Goal: Task Accomplishment & Management: Use online tool/utility

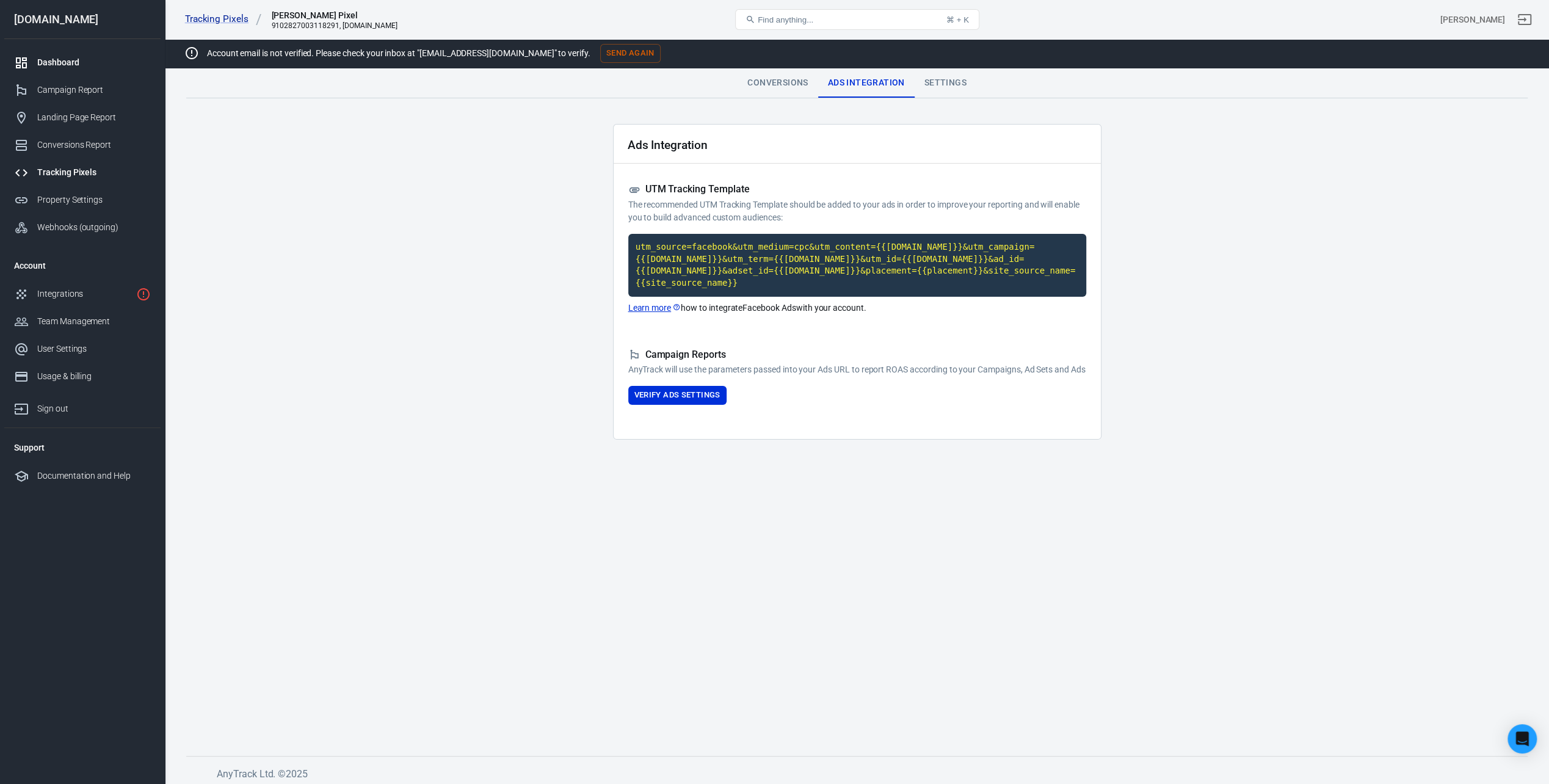
click at [71, 53] on link "Dashboard" at bounding box center [82, 62] width 156 height 28
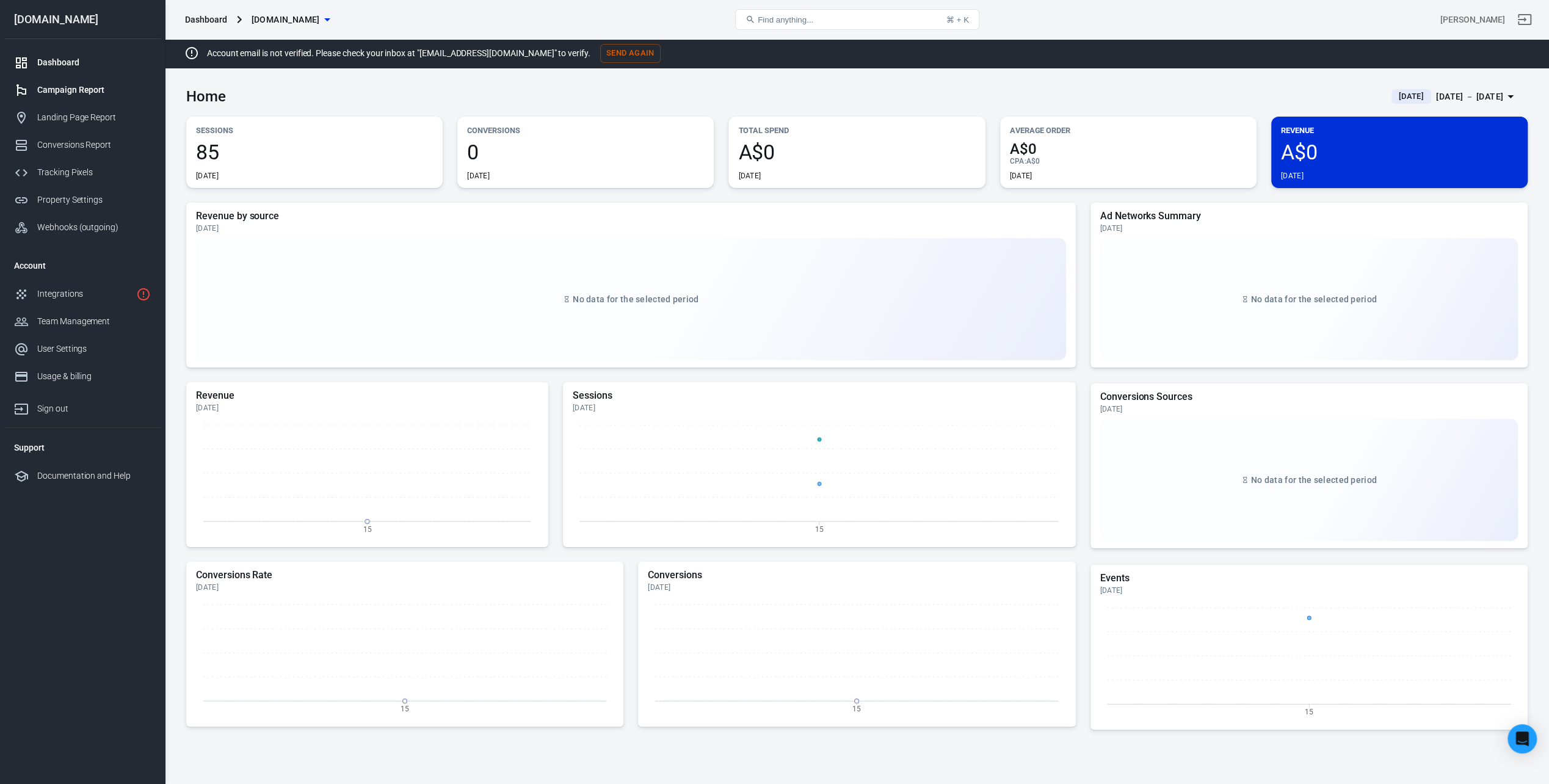
click at [74, 93] on div "Campaign Report" at bounding box center [93, 90] width 114 height 12
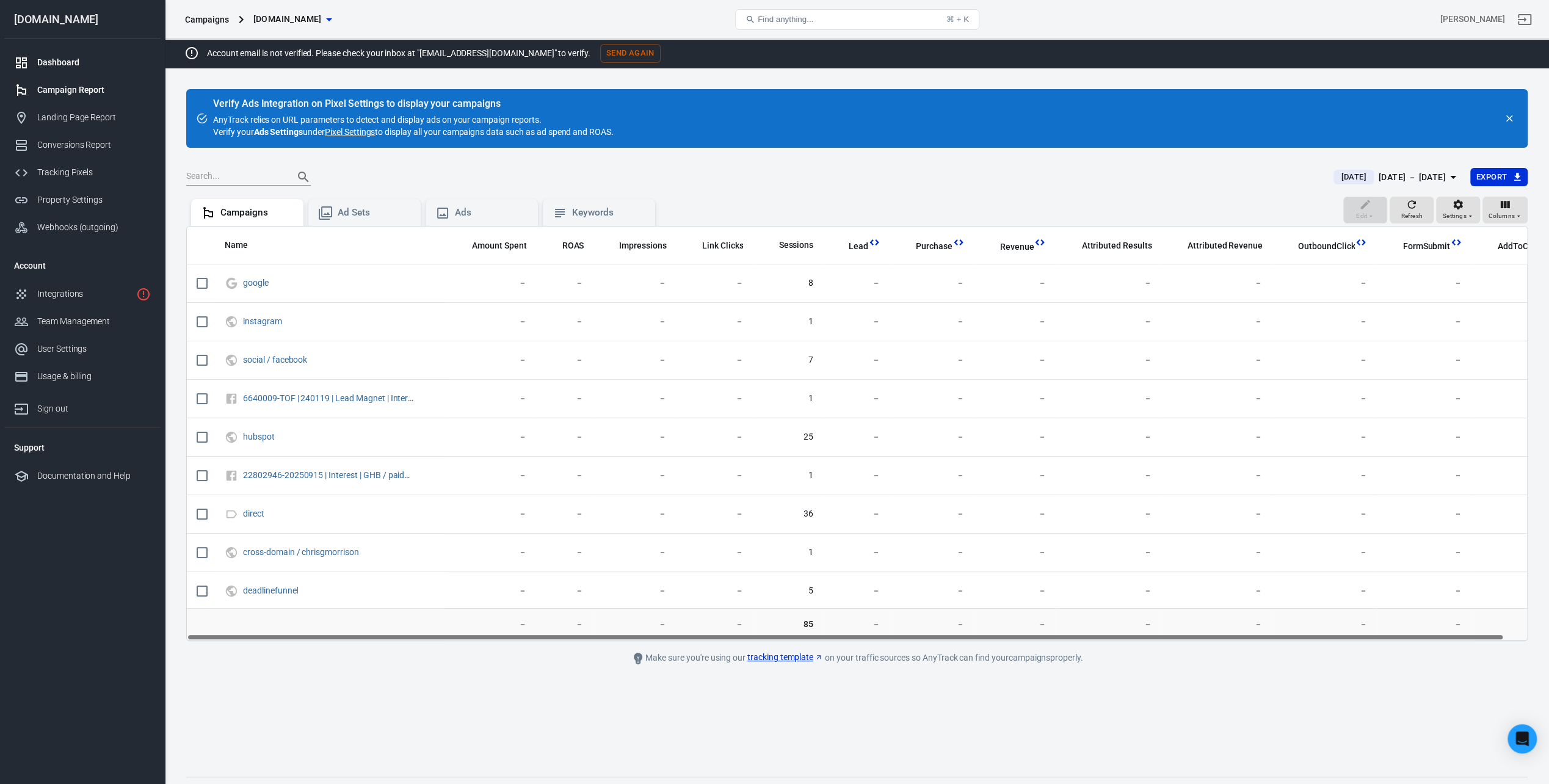
click at [69, 64] on div "Dashboard" at bounding box center [93, 62] width 114 height 12
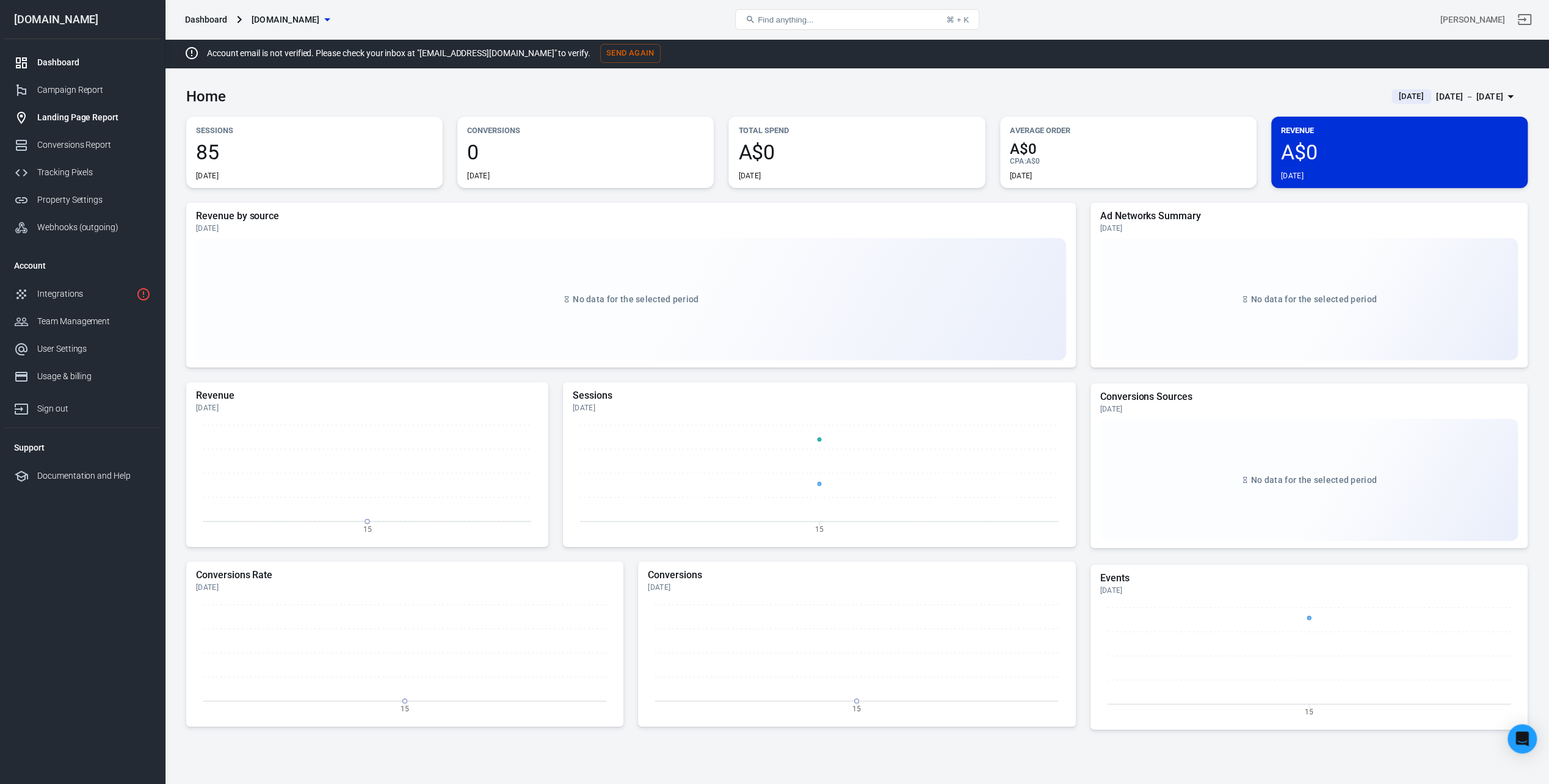
click at [100, 118] on div "Landing Page Report" at bounding box center [93, 117] width 114 height 12
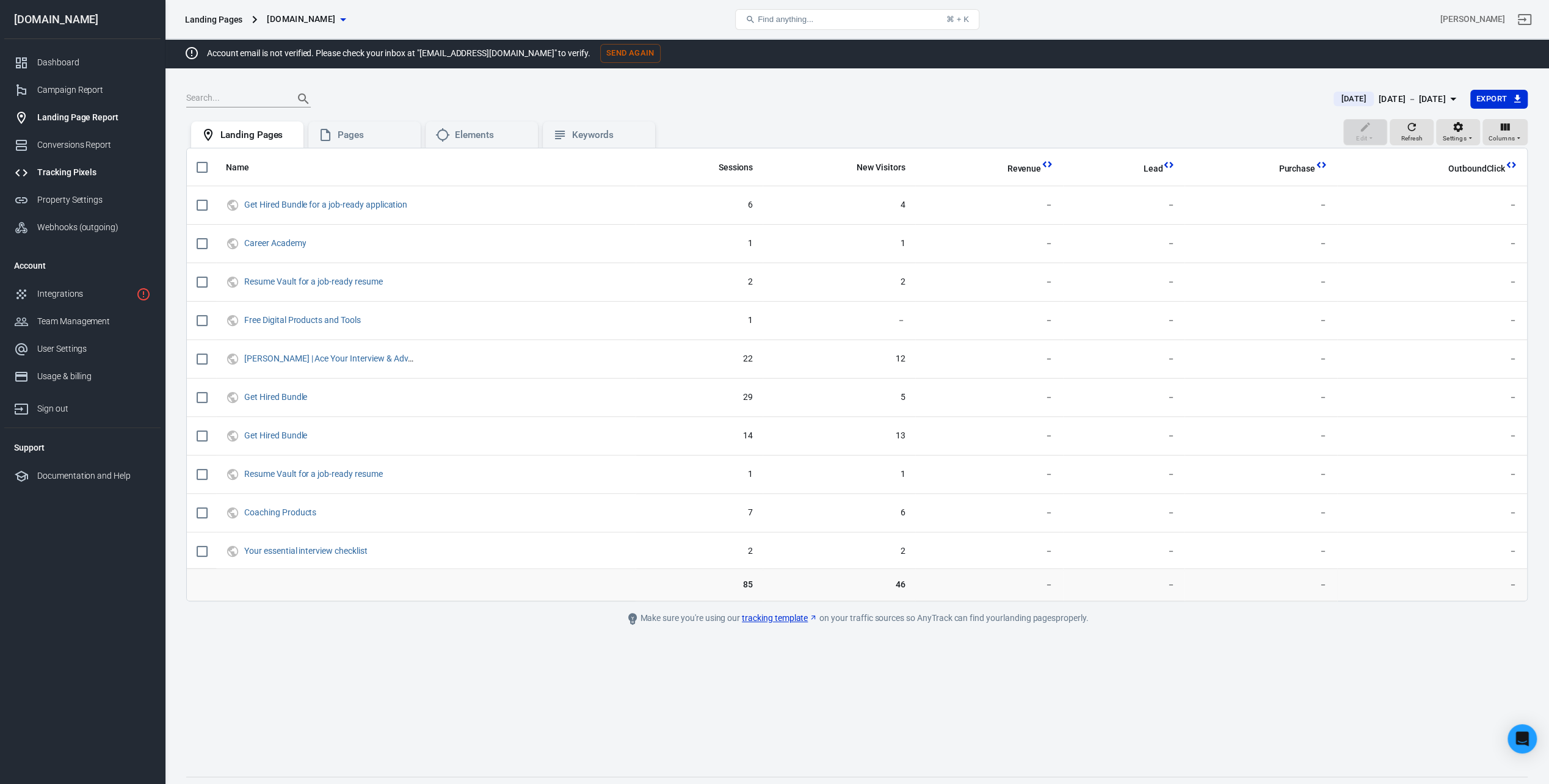
click at [84, 158] on link "Tracking Pixels" at bounding box center [82, 172] width 156 height 28
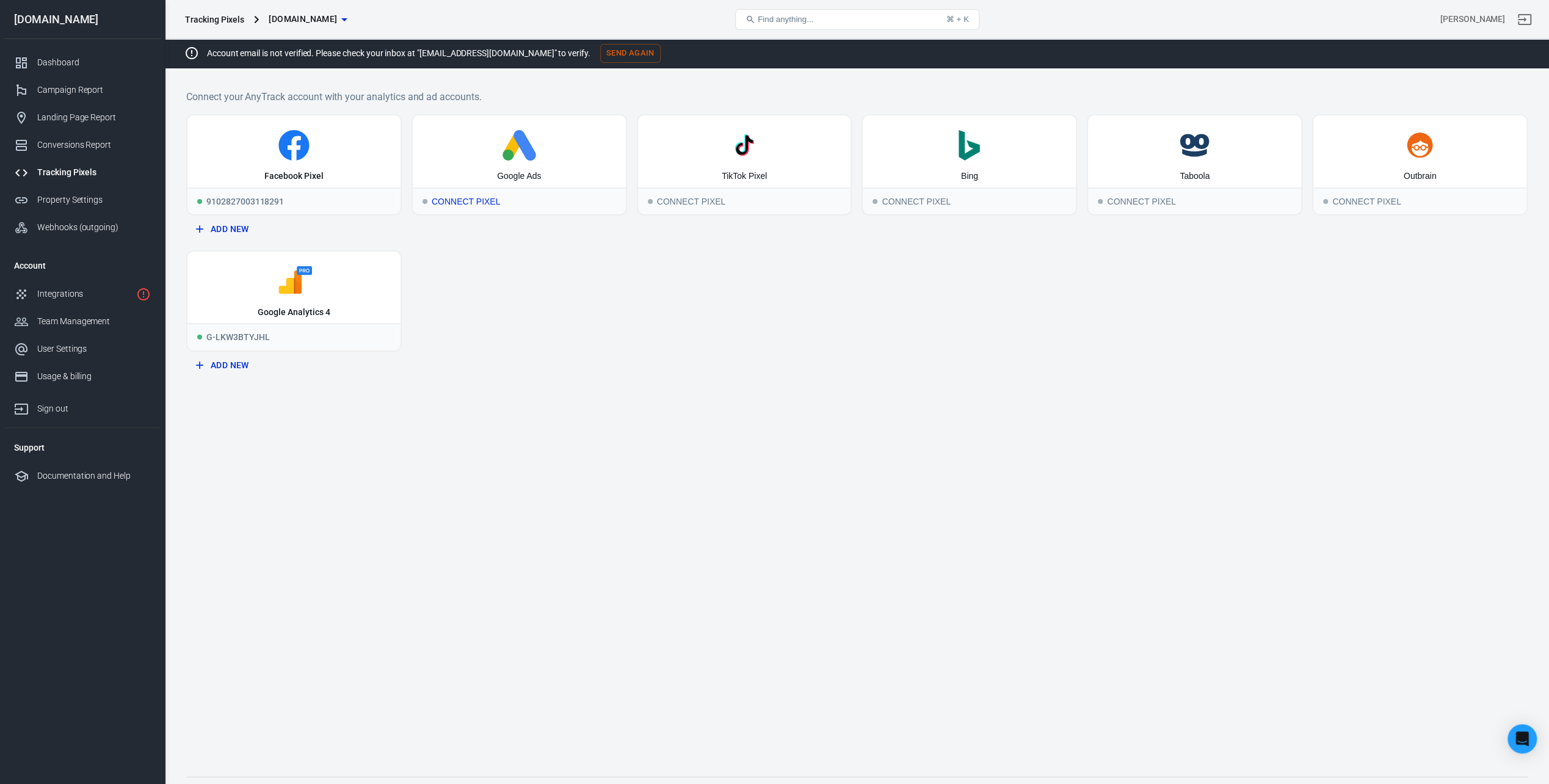
click at [463, 199] on div "Connect Pixel" at bounding box center [519, 201] width 213 height 27
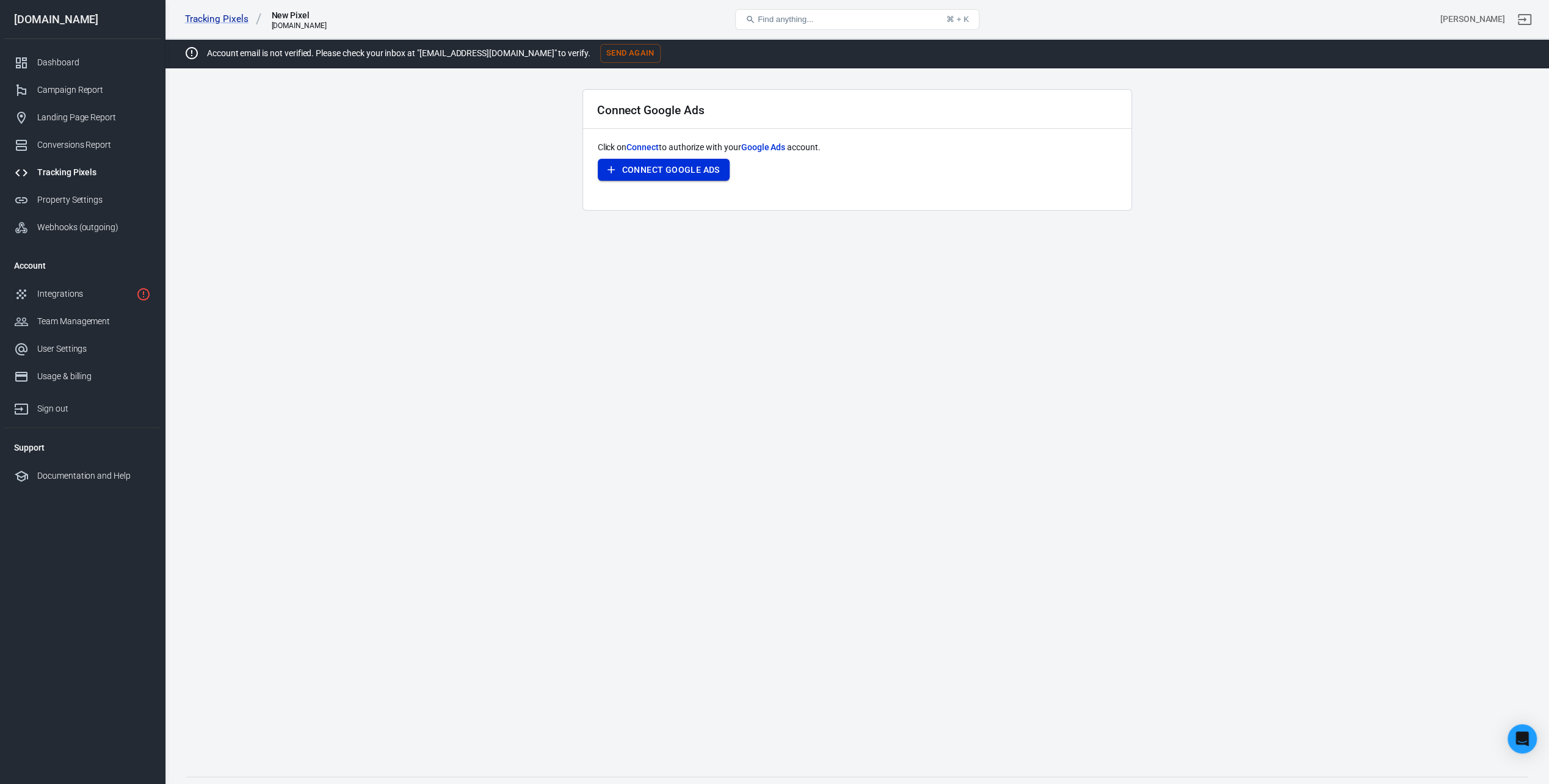
click at [661, 166] on button "Connect Google Ads" at bounding box center [664, 170] width 132 height 23
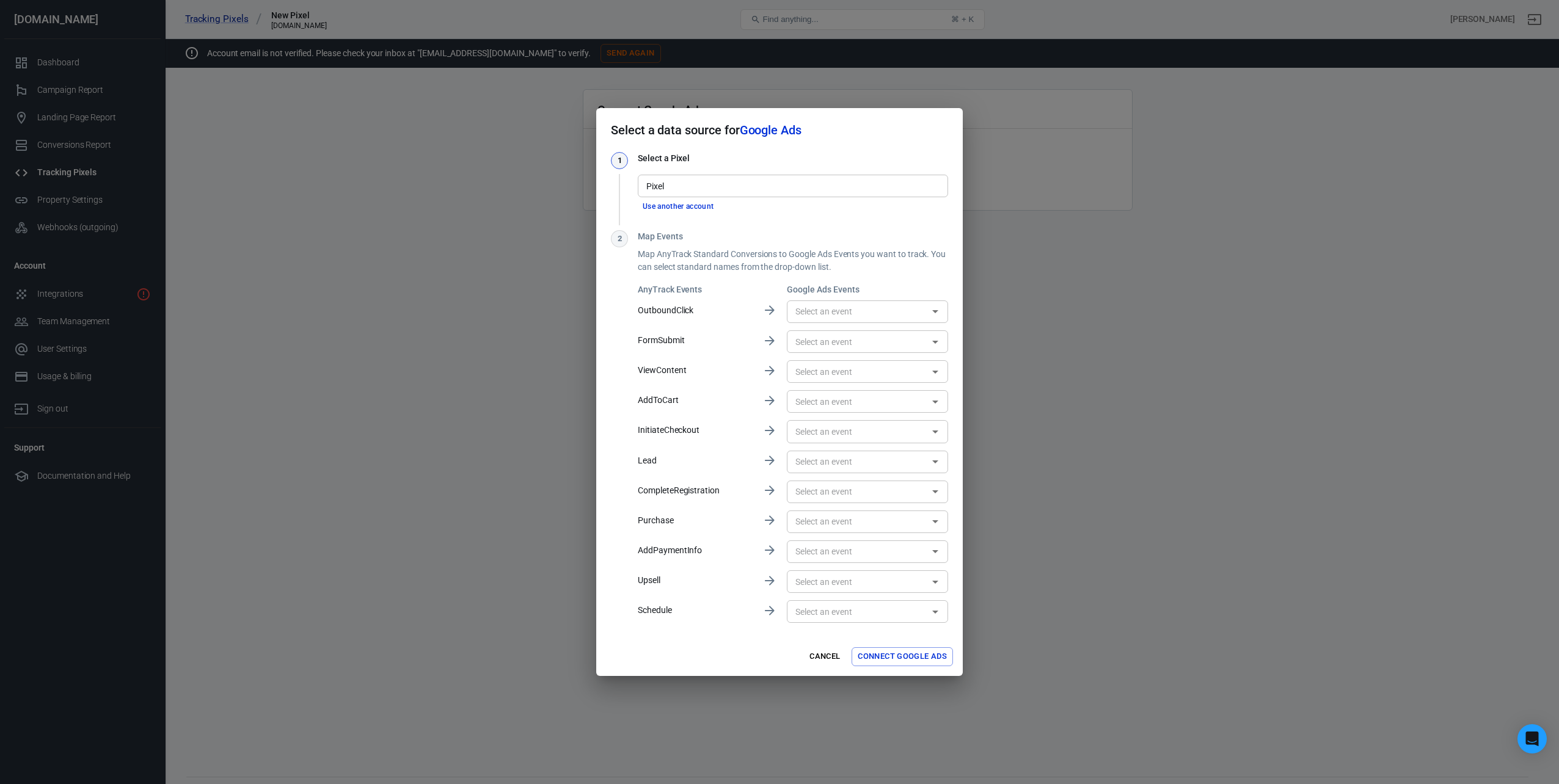
click at [824, 317] on input "text" at bounding box center [857, 312] width 134 height 15
click at [750, 312] on p "OutboundClick" at bounding box center [695, 310] width 114 height 12
click at [820, 656] on button "Cancel" at bounding box center [824, 657] width 39 height 19
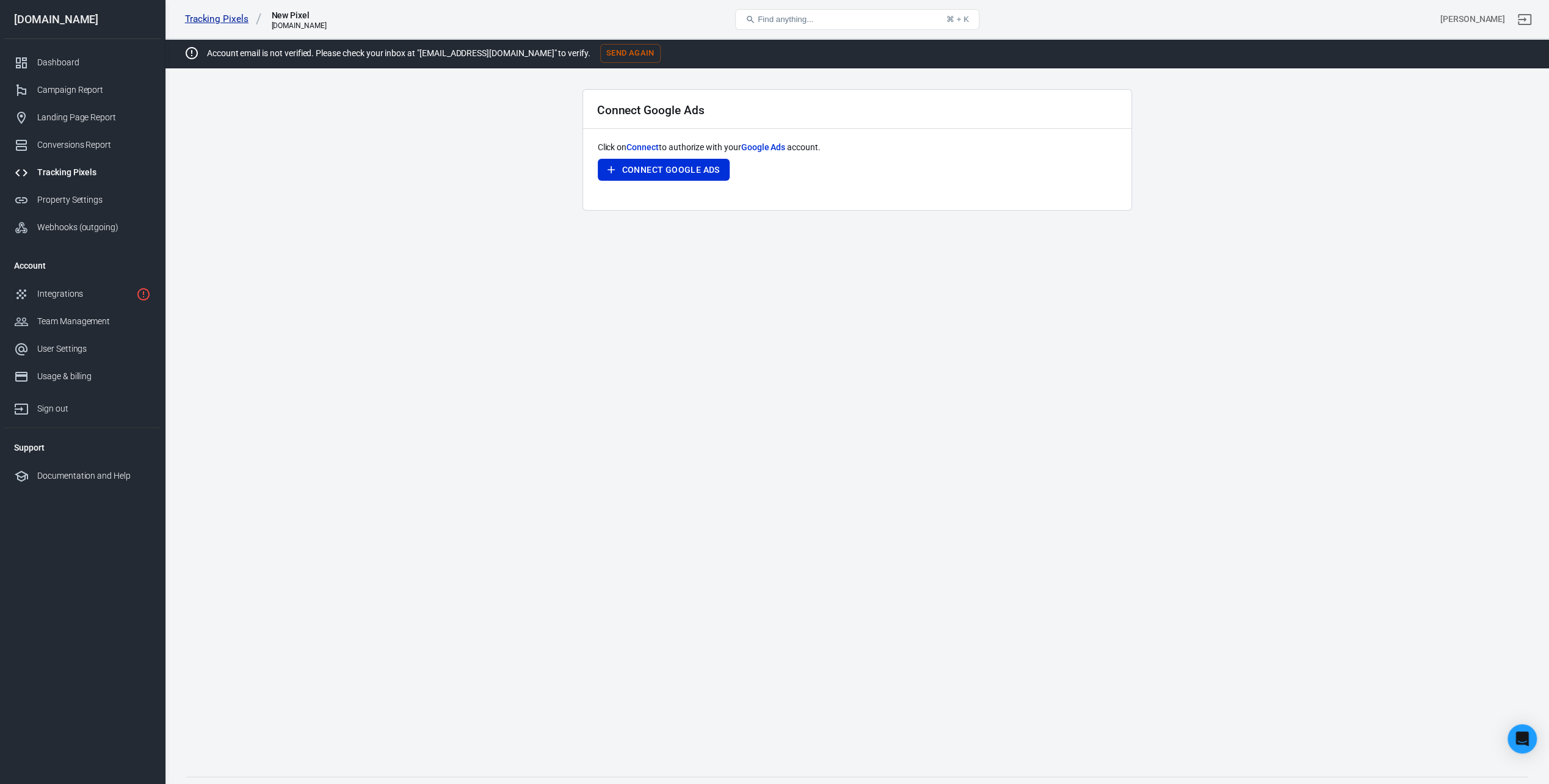
click at [209, 14] on link "Tracking Pixels" at bounding box center [223, 18] width 77 height 12
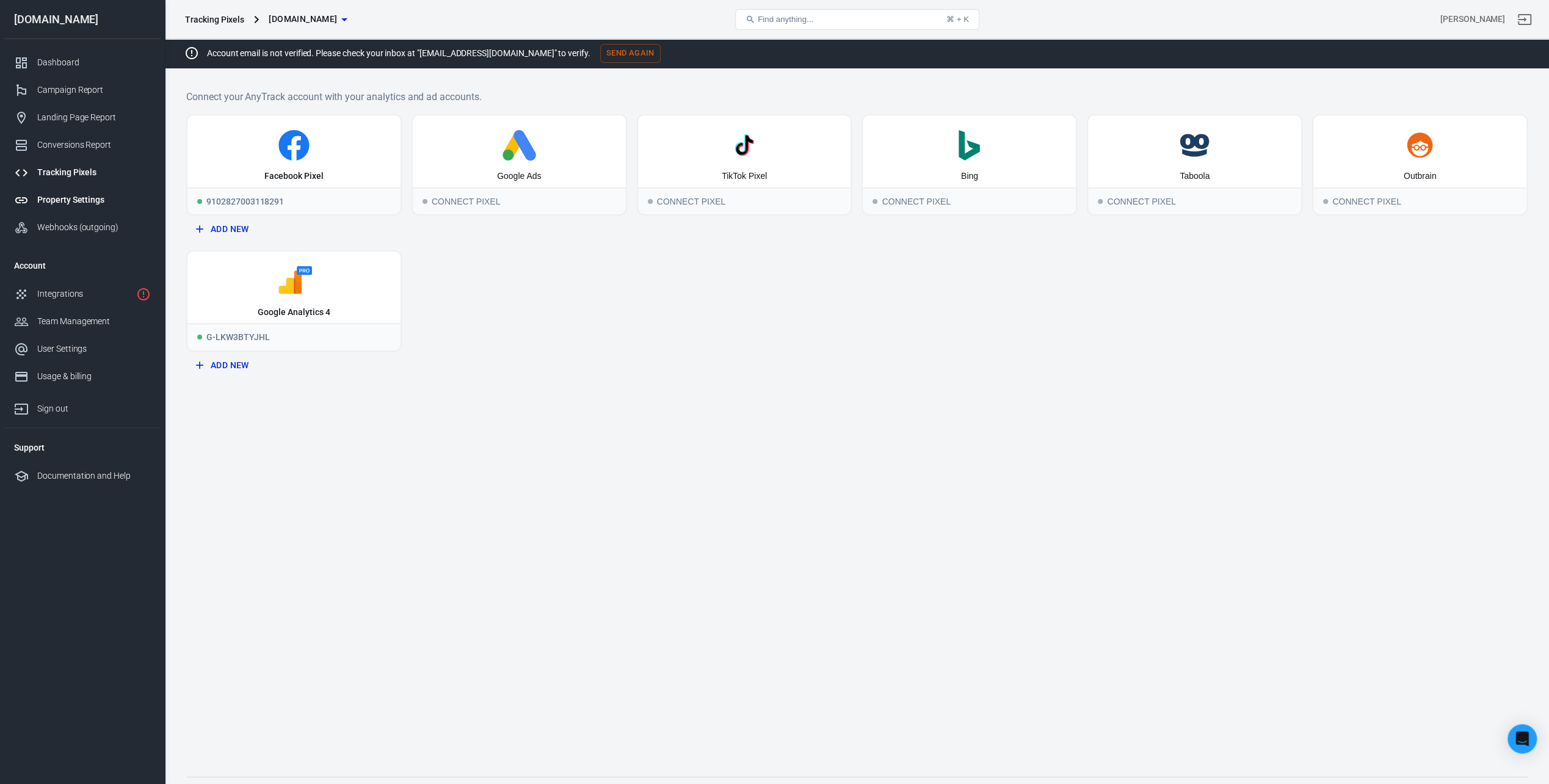
click at [49, 199] on div "Property Settings" at bounding box center [93, 199] width 114 height 12
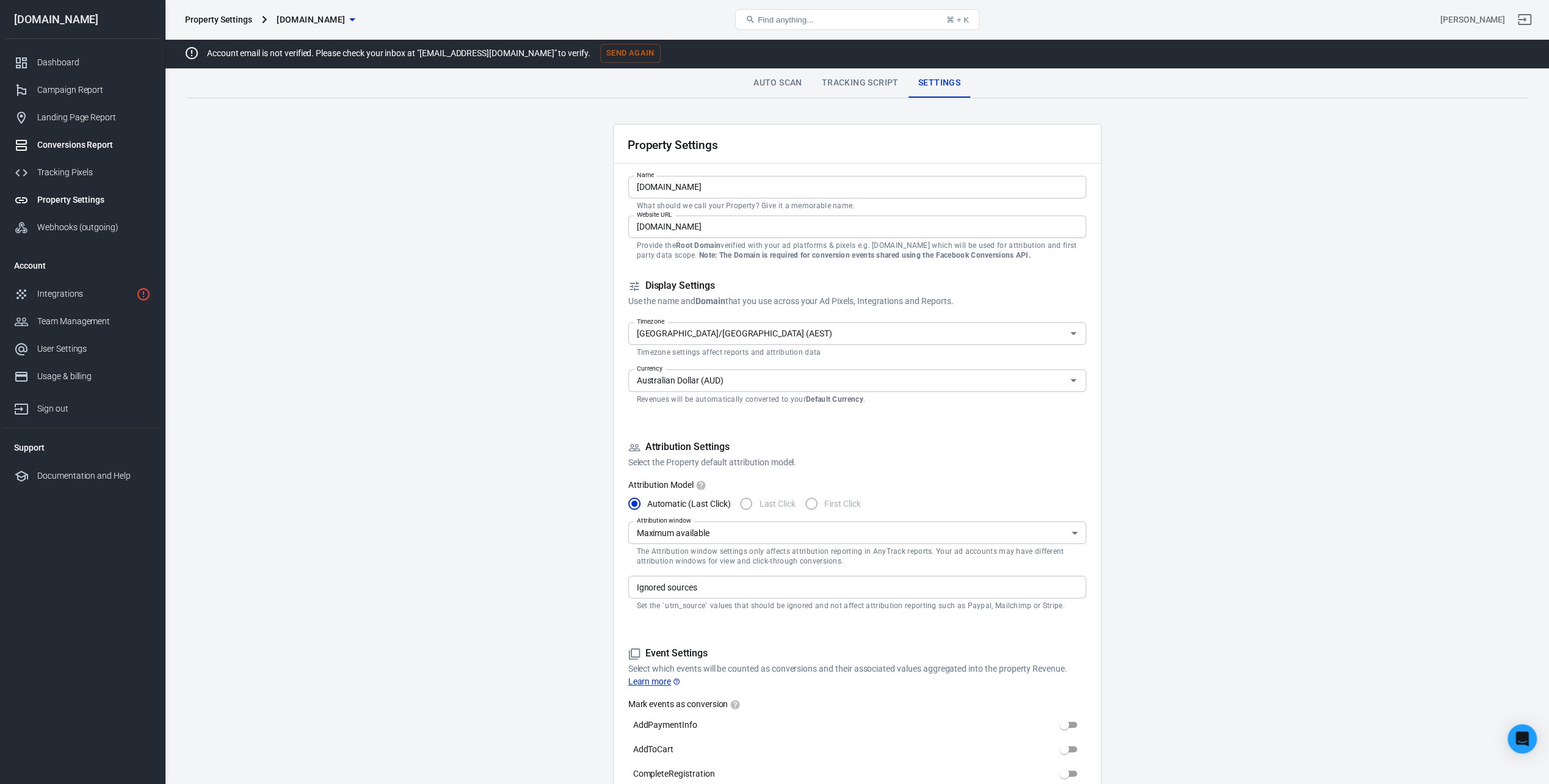
click at [84, 155] on link "Conversions Report" at bounding box center [82, 145] width 156 height 28
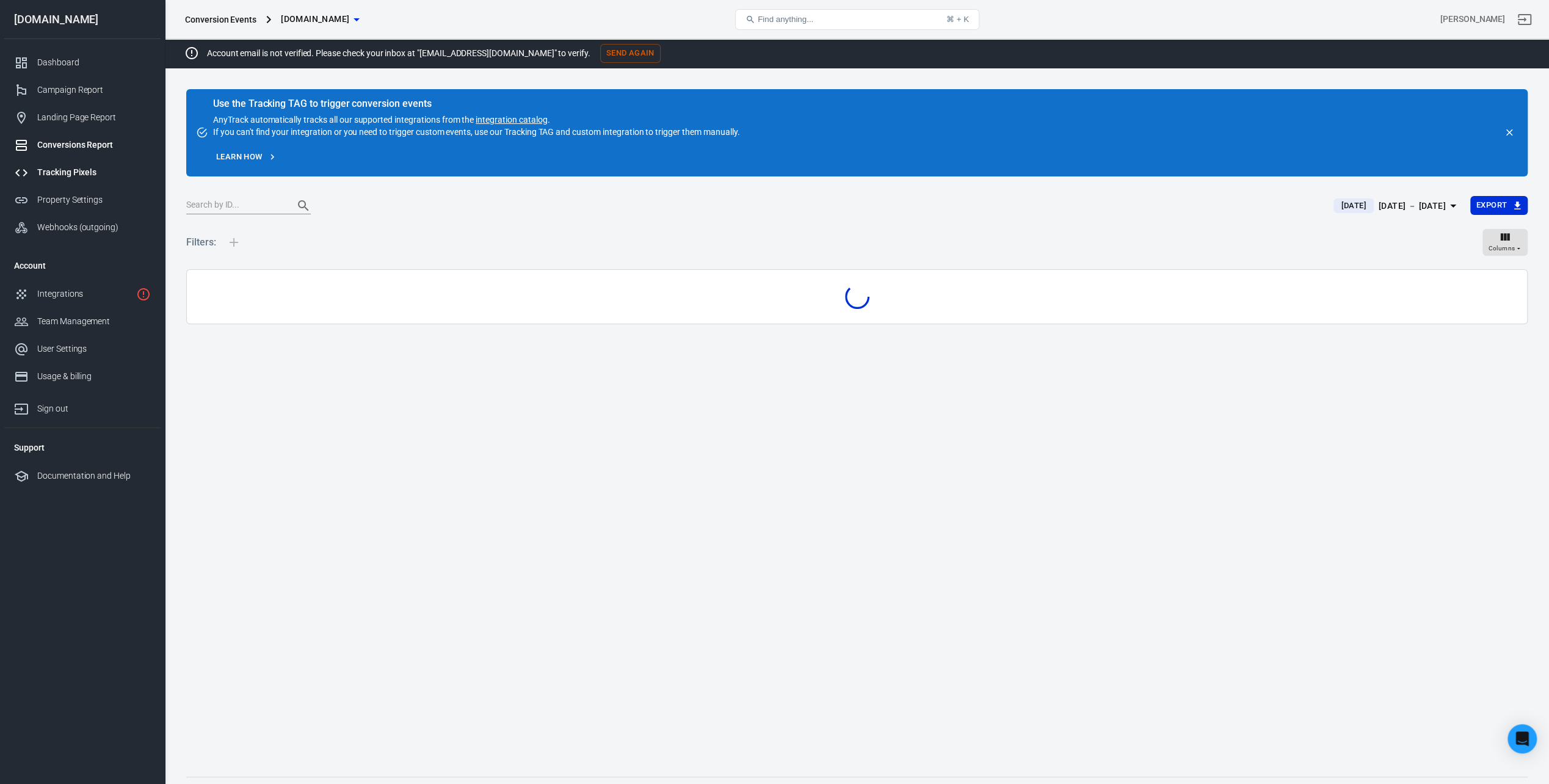
click at [82, 168] on div "Tracking Pixels" at bounding box center [93, 172] width 114 height 12
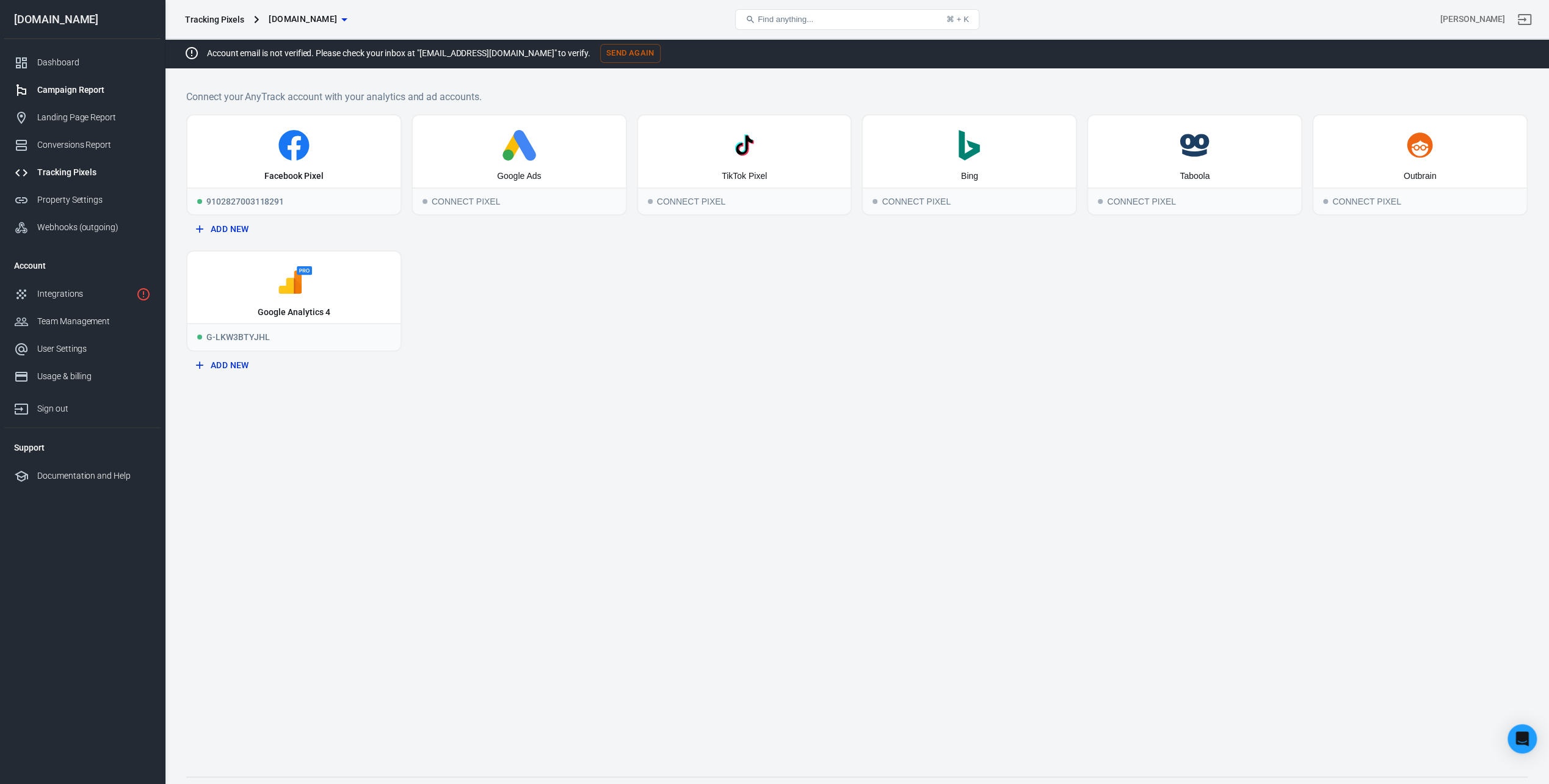
click at [71, 99] on link "Campaign Report" at bounding box center [82, 90] width 156 height 28
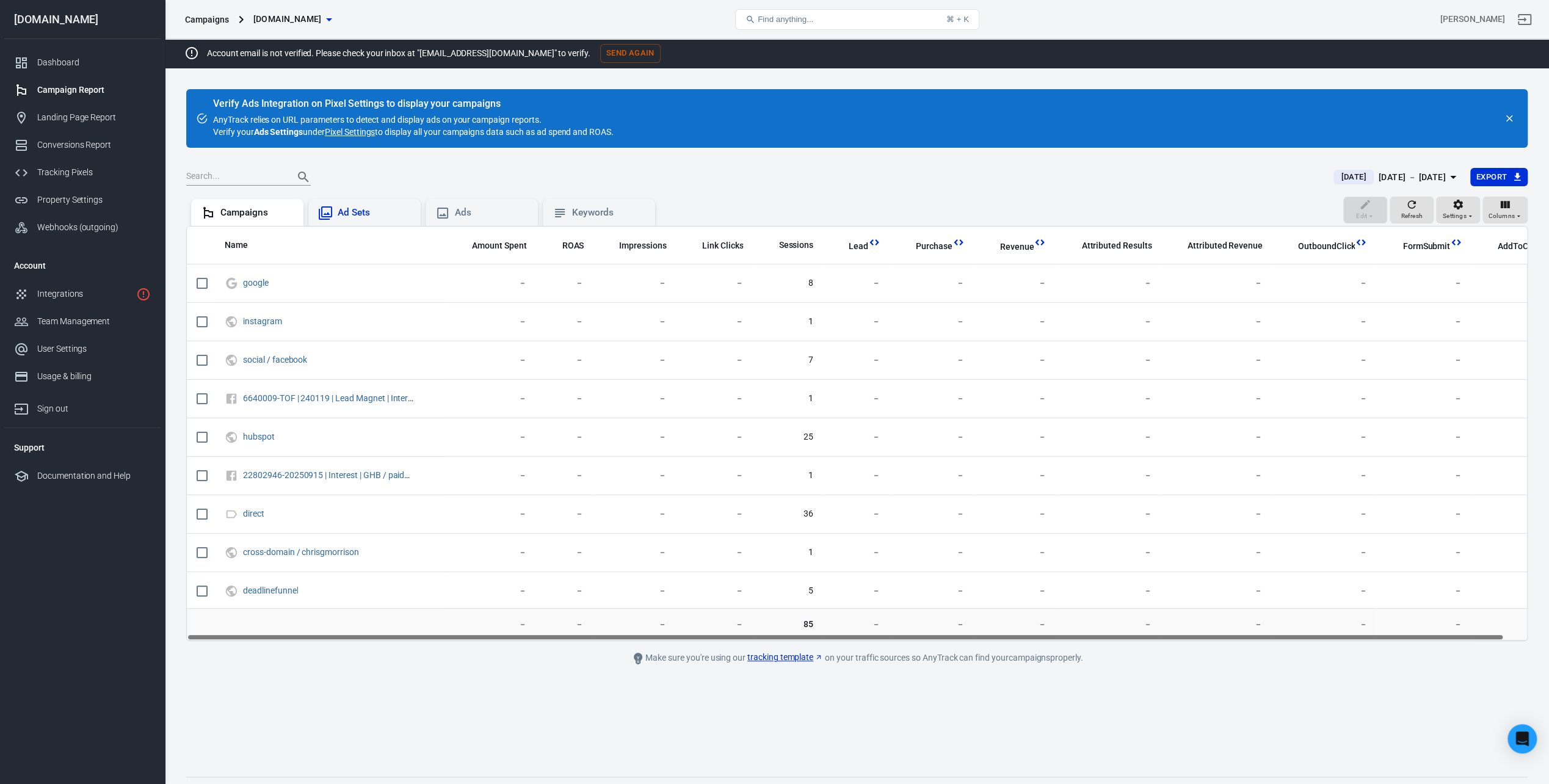
click at [391, 213] on div "Ad Sets" at bounding box center [374, 212] width 73 height 12
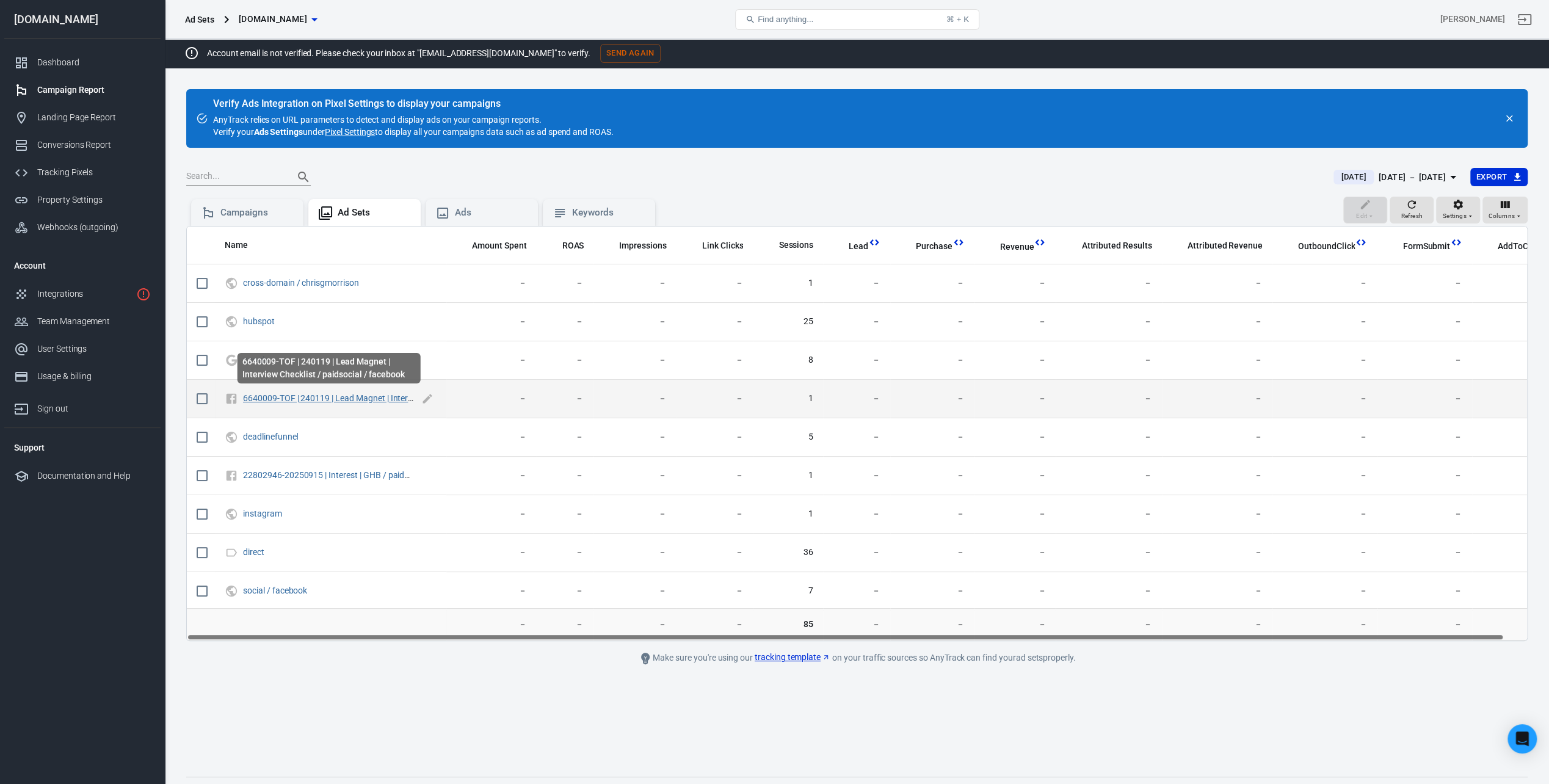
click at [289, 398] on link "6640009-TOF | 240119 | Lead Magnet | Interview Checklist / paidsocial / facebook" at bounding box center [396, 398] width 306 height 10
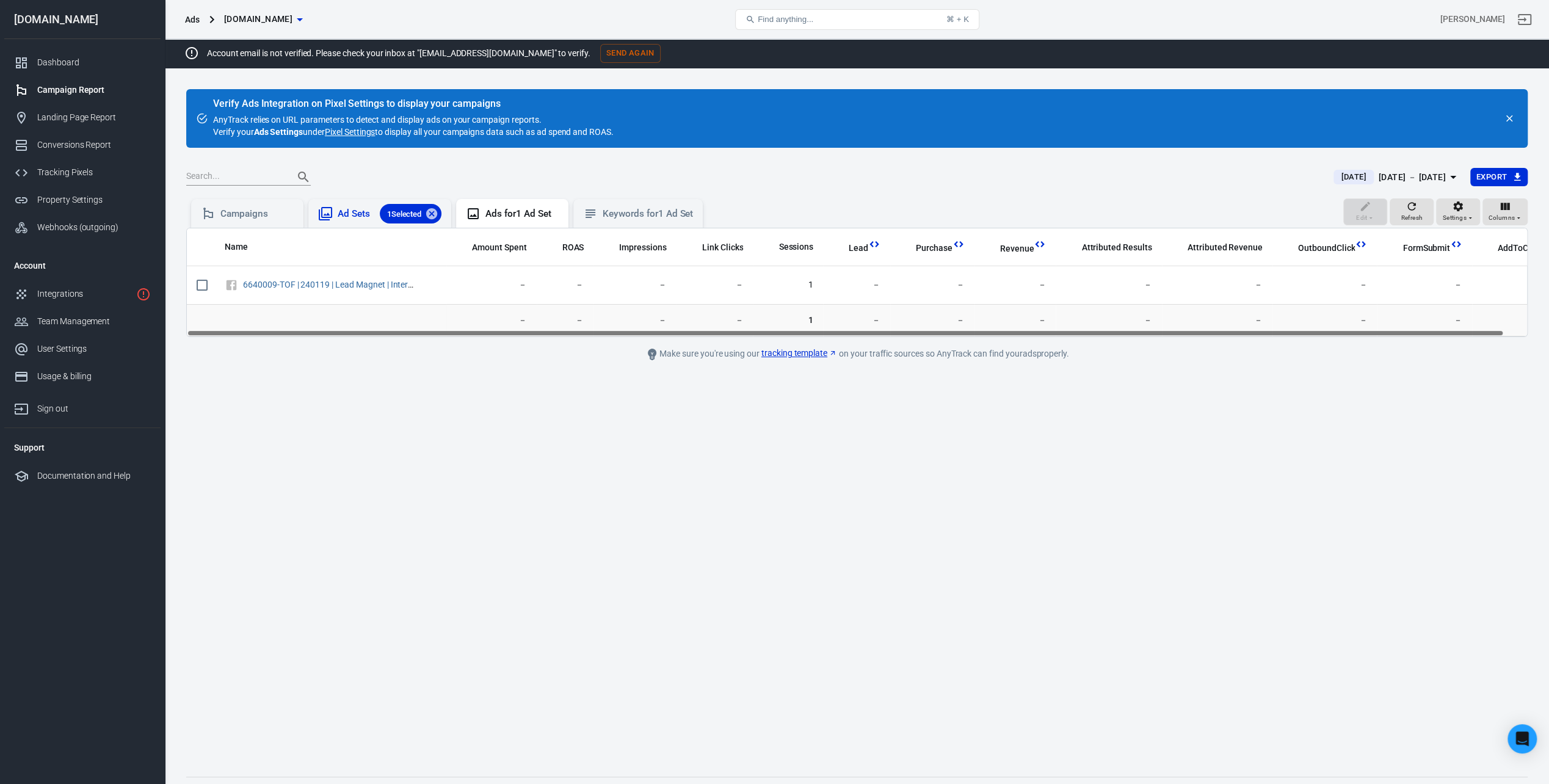
click at [356, 217] on div "Ad Sets 1 Selected" at bounding box center [389, 214] width 104 height 19
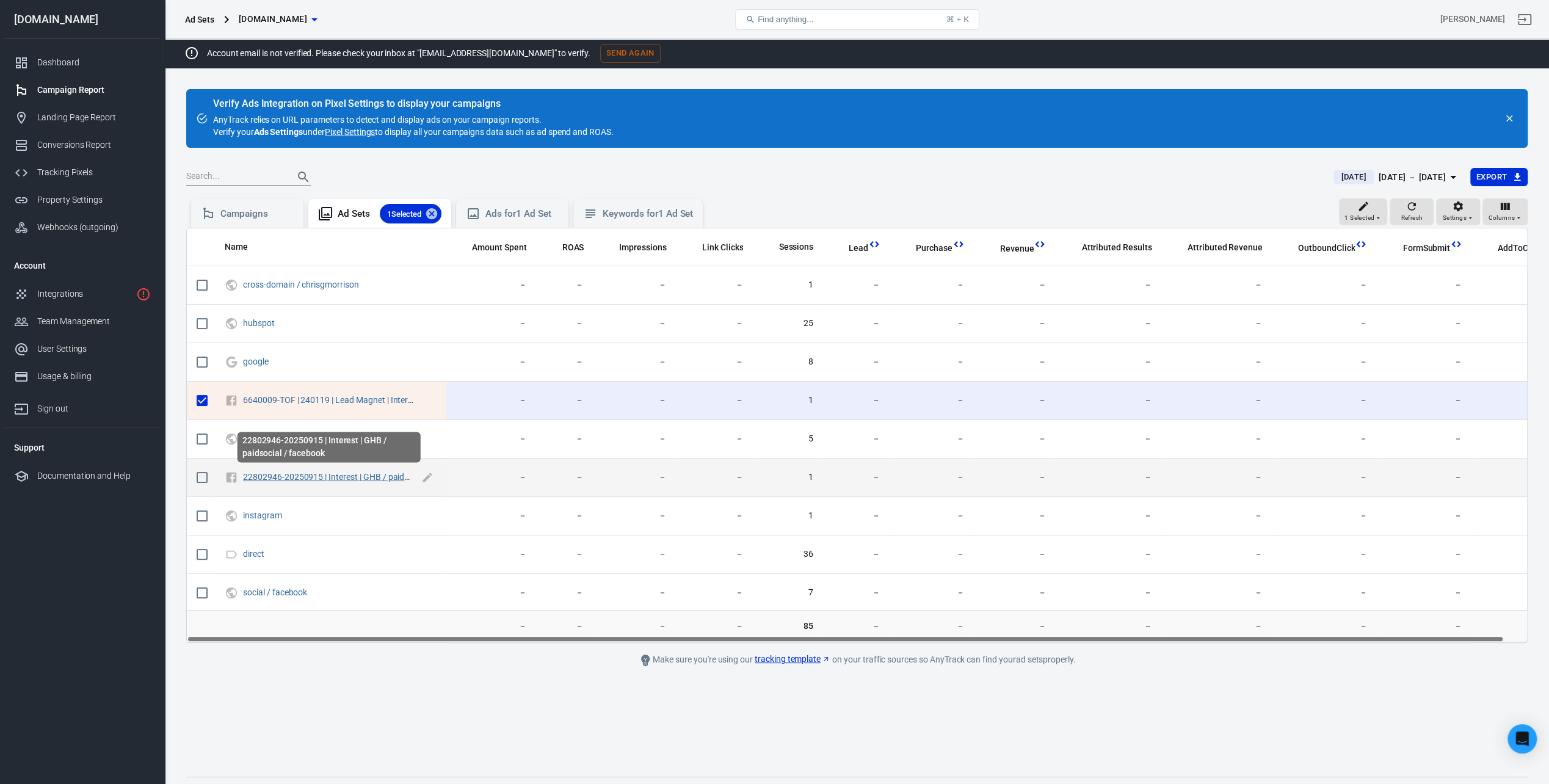
click at [328, 476] on link "22802946-20250915 | Interest | GHB / paidsocial / facebook" at bounding box center [356, 477] width 226 height 10
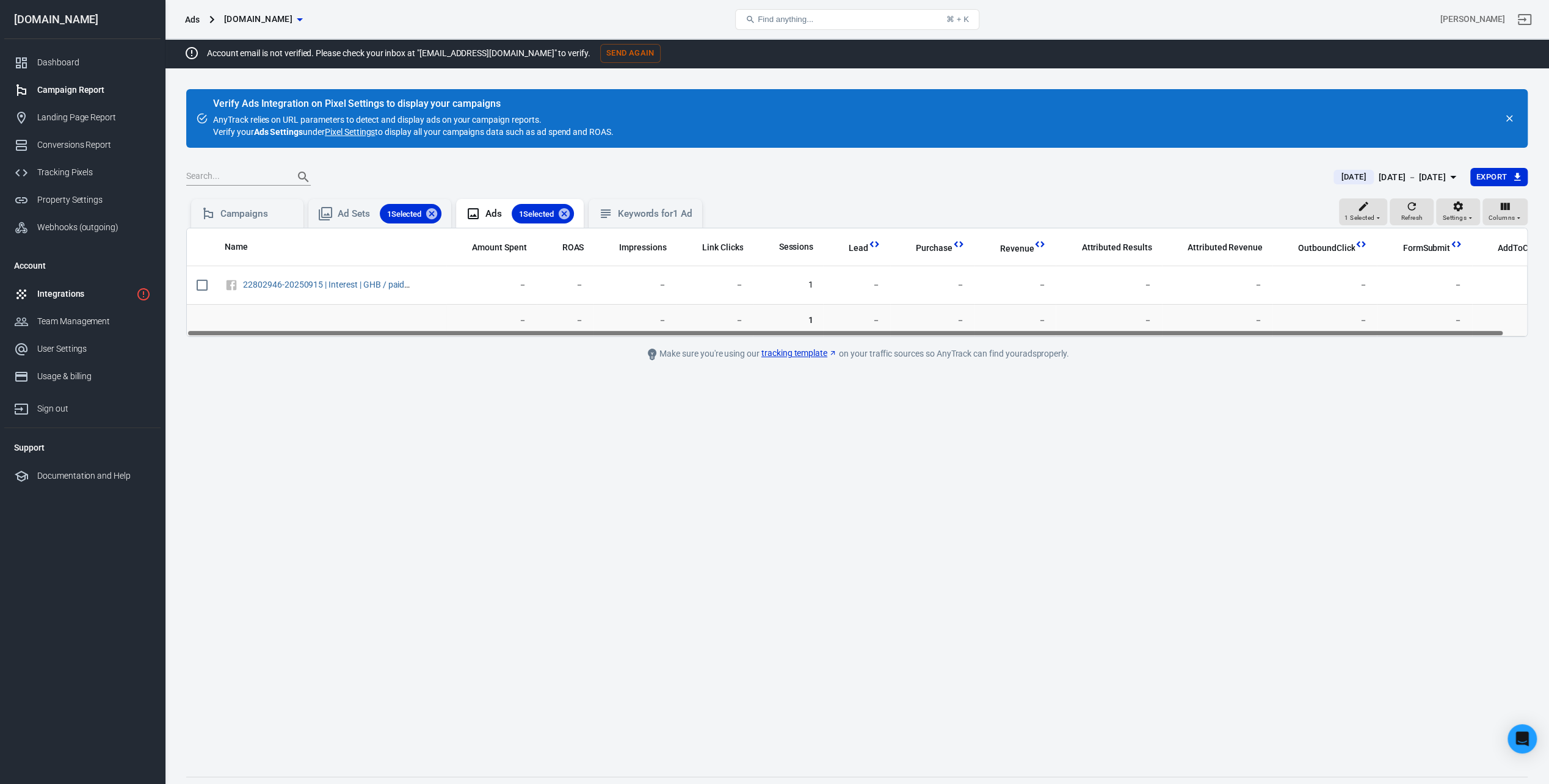
click at [71, 295] on div "Integrations" at bounding box center [84, 294] width 94 height 12
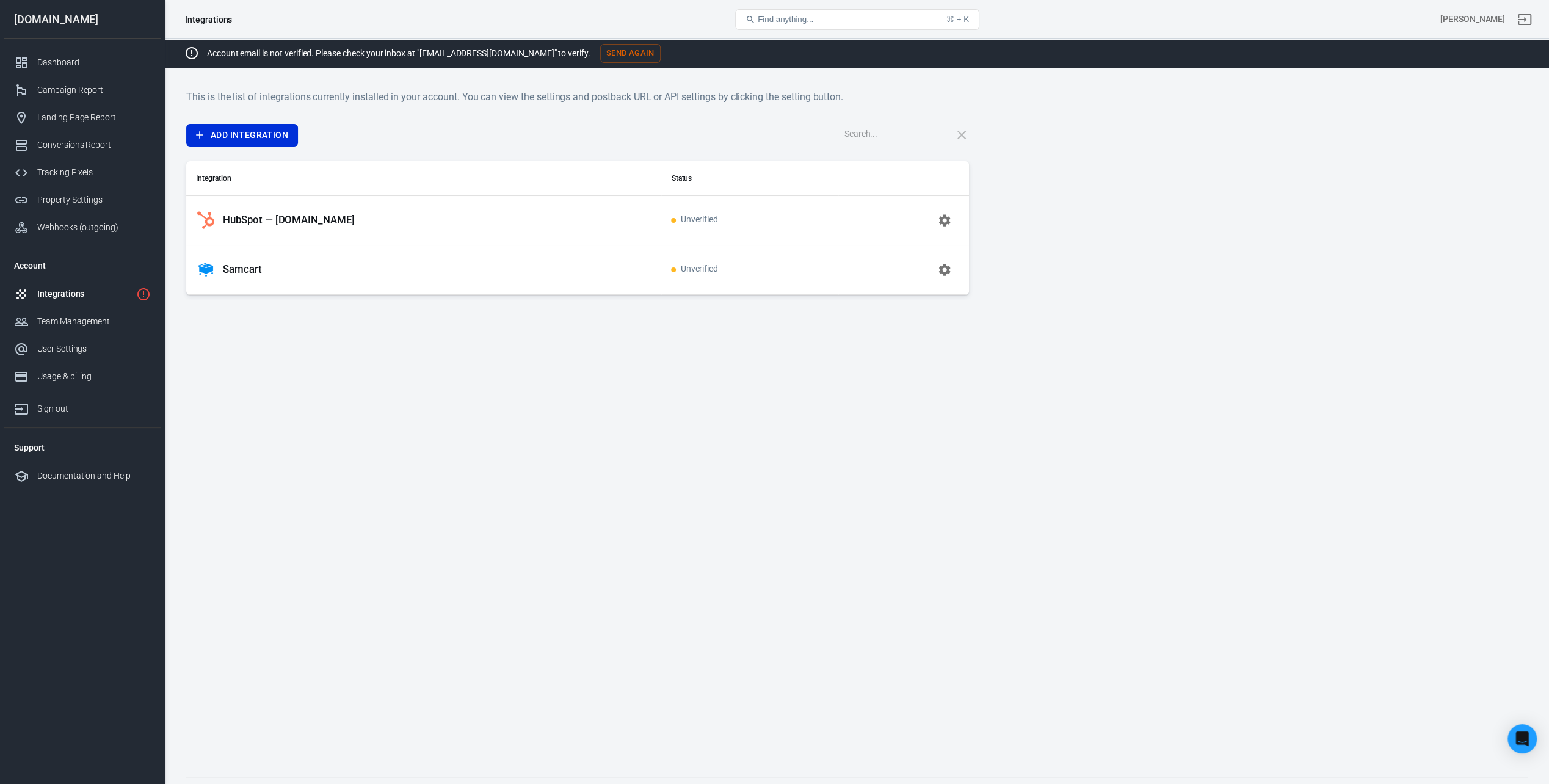
click at [291, 219] on p "HubSpot — [DOMAIN_NAME]" at bounding box center [289, 219] width 132 height 12
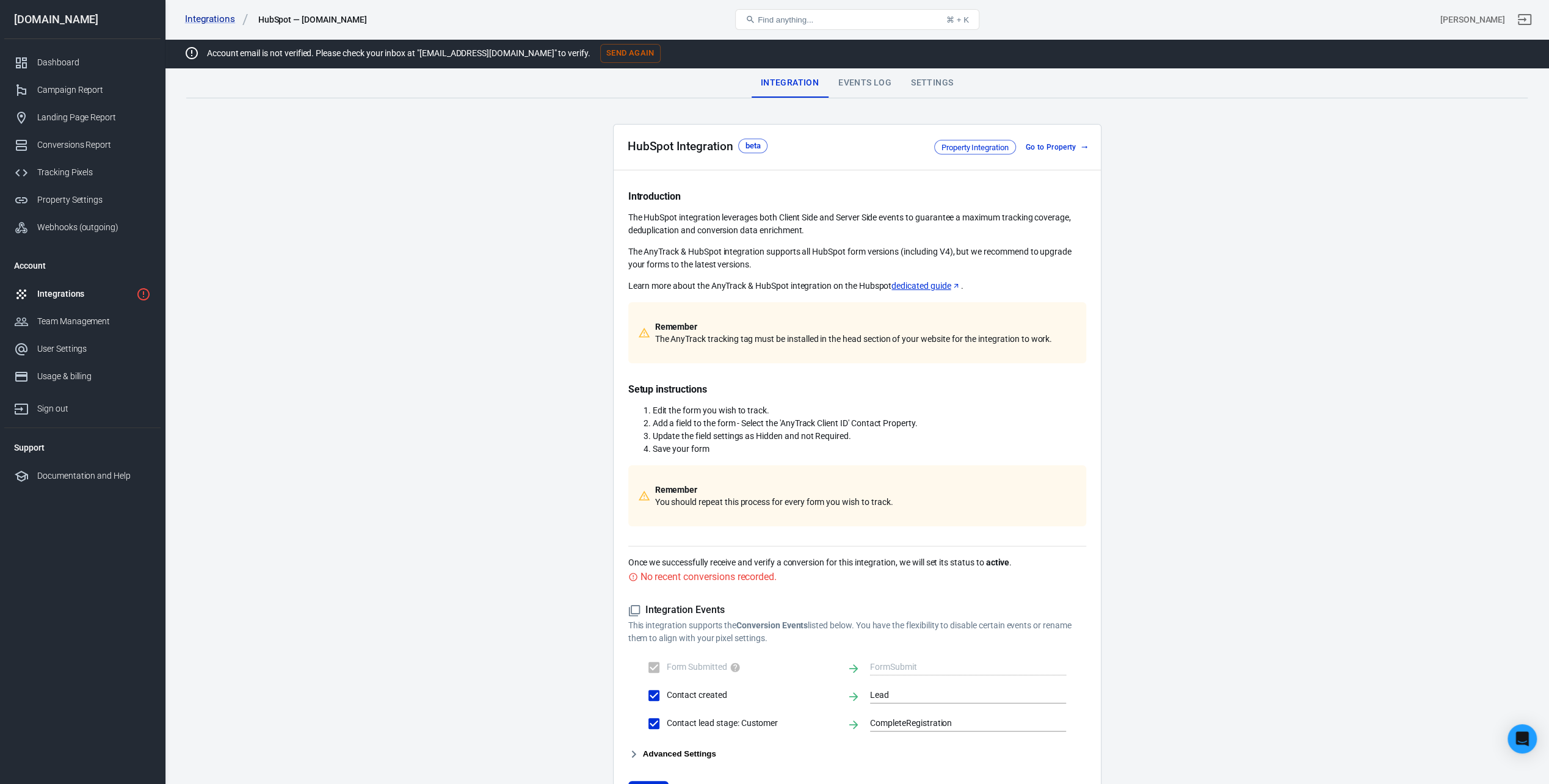
scroll to position [105, 0]
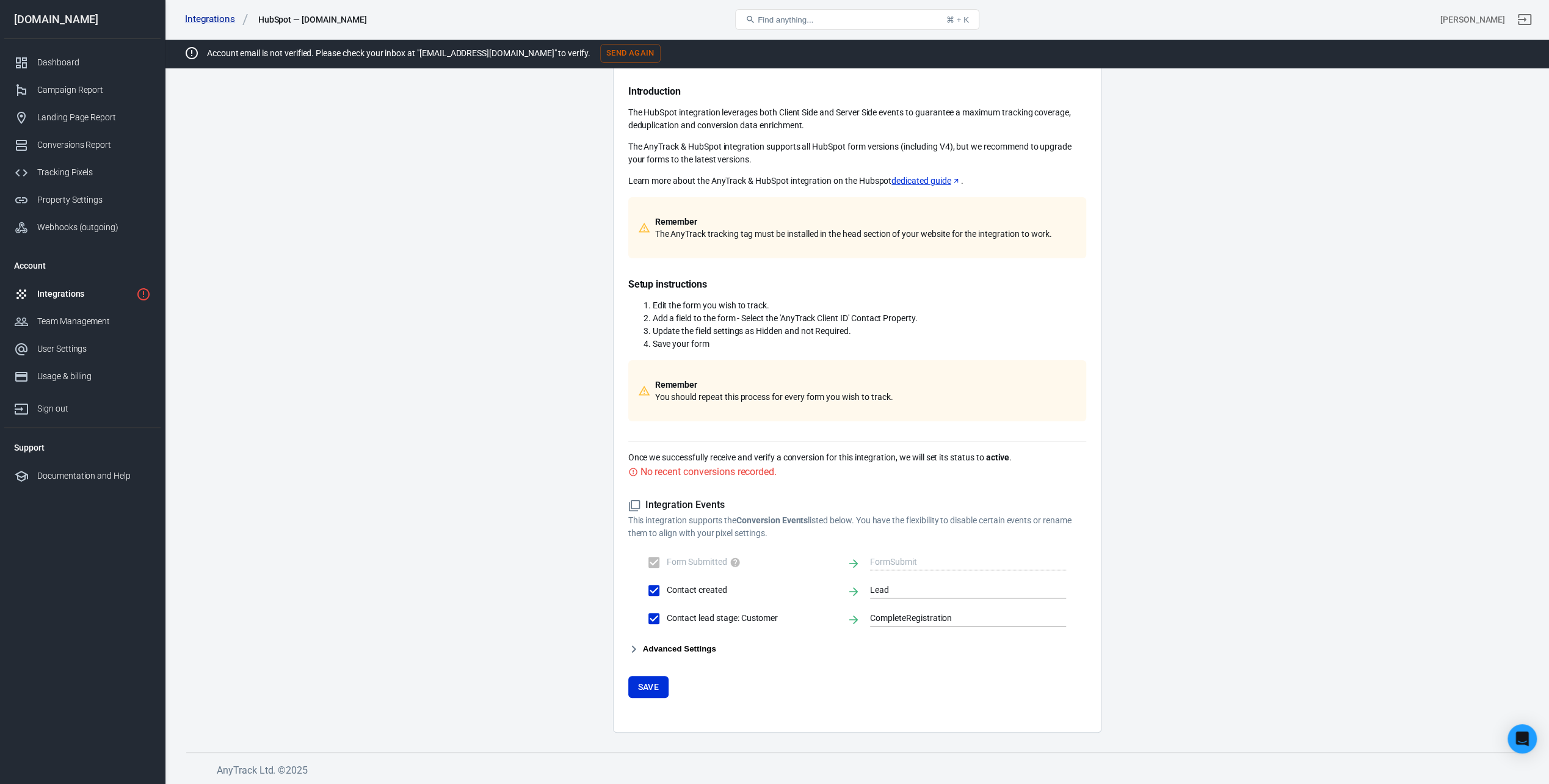
click at [651, 650] on button "Advanced Settings" at bounding box center [672, 649] width 88 height 14
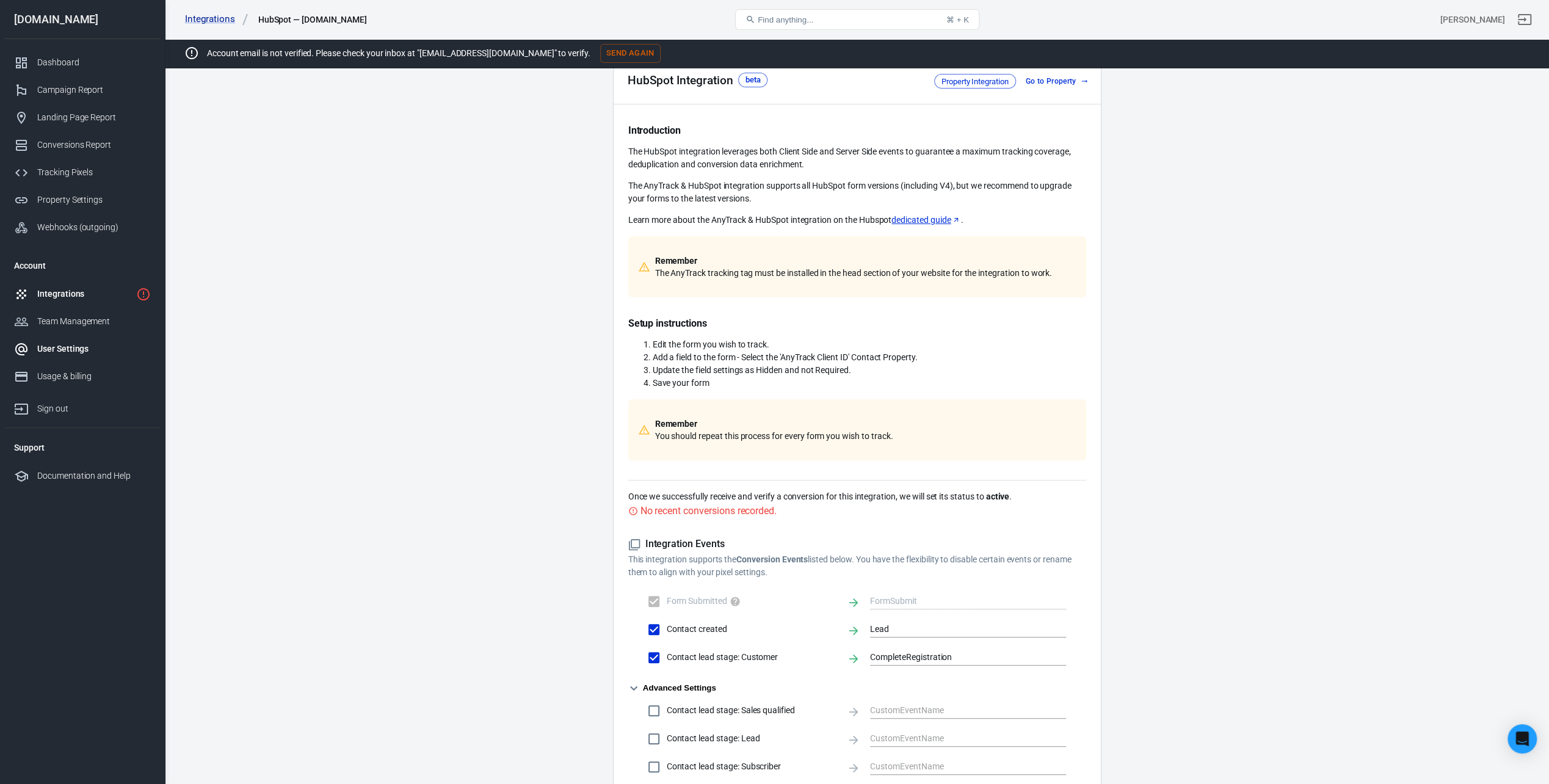
scroll to position [0, 0]
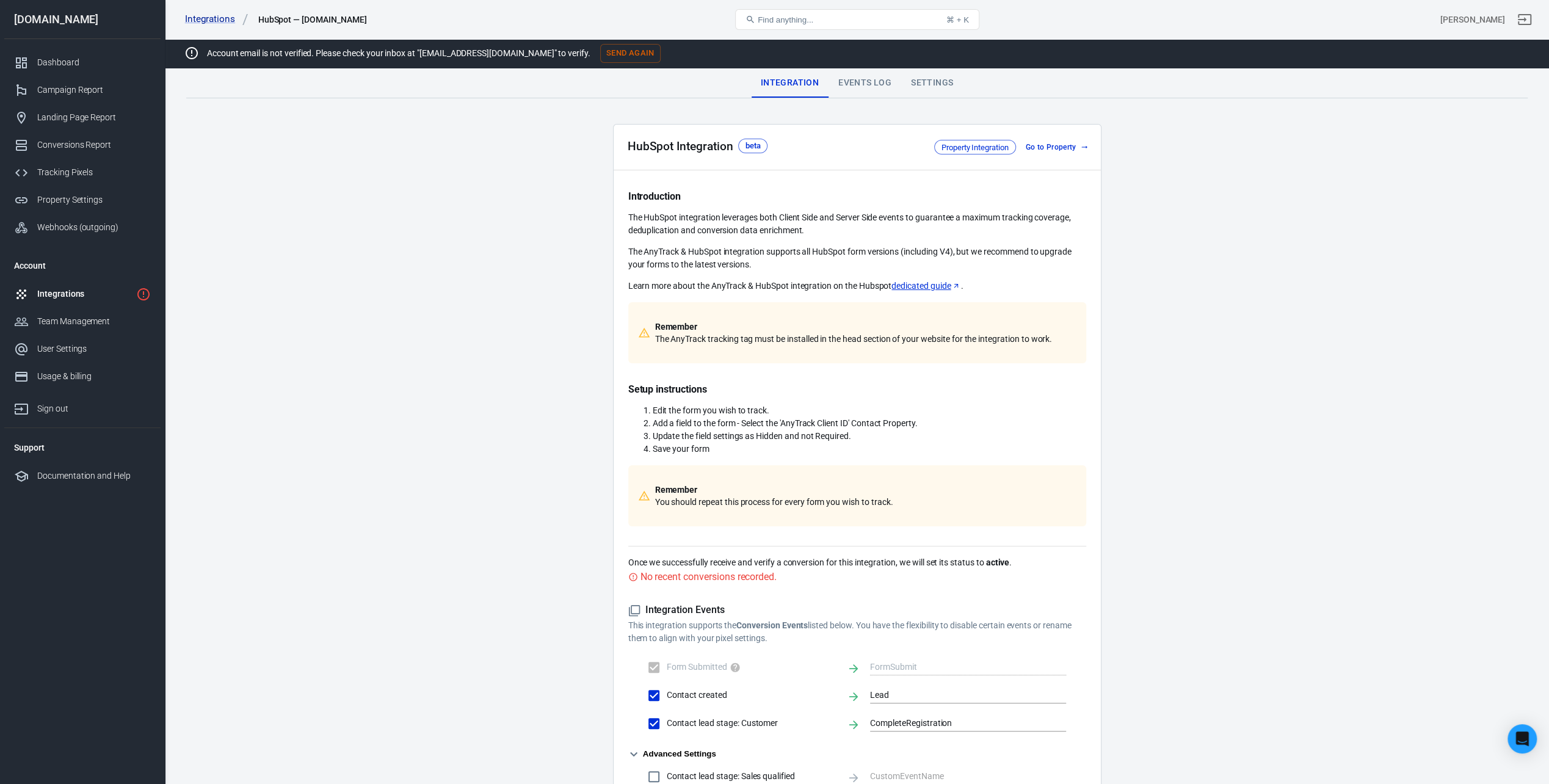
click at [82, 296] on div "Integrations" at bounding box center [84, 294] width 94 height 12
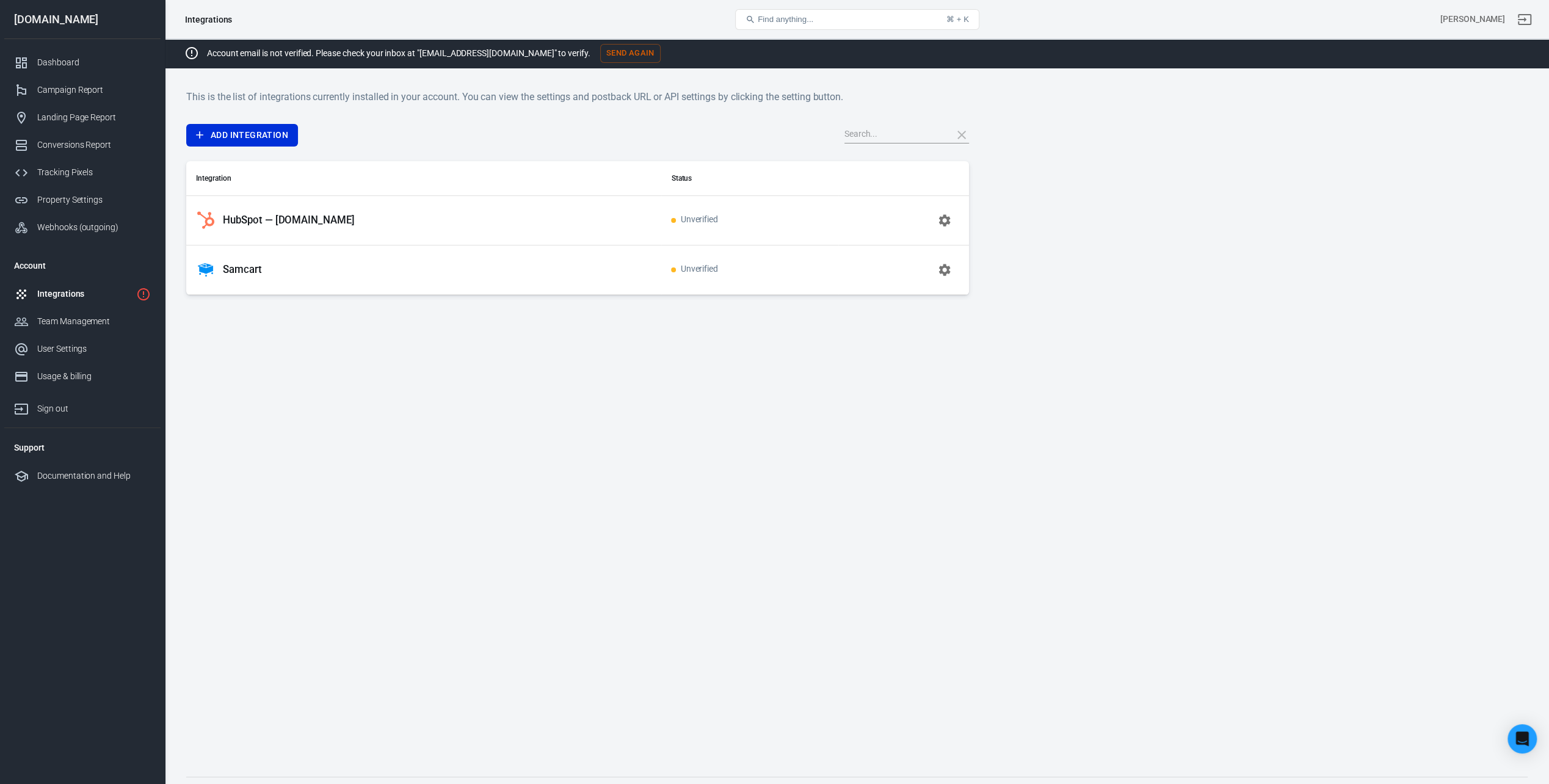
click at [319, 269] on div "Samcart" at bounding box center [424, 270] width 456 height 19
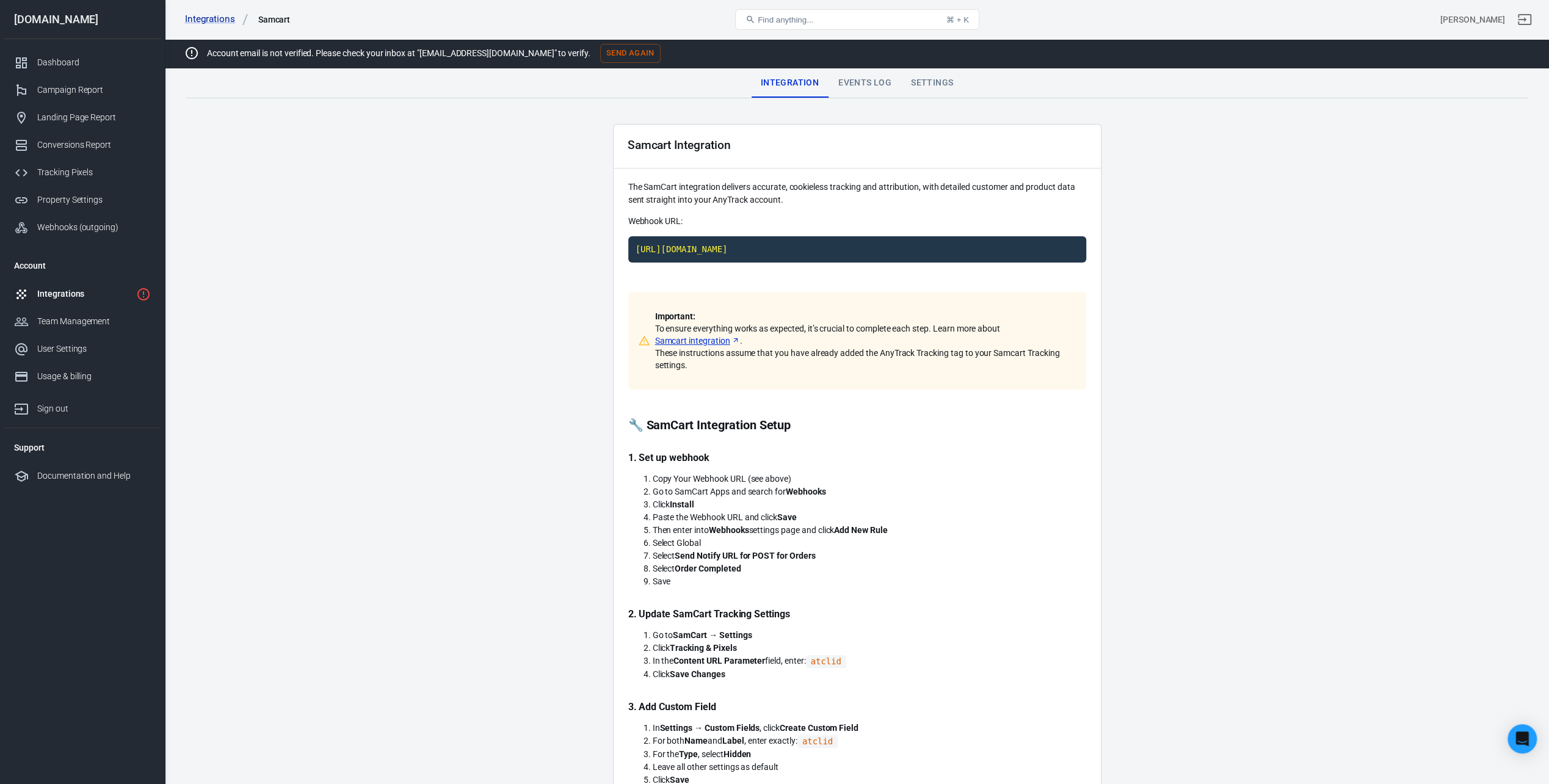
click at [850, 81] on div "Events Log" at bounding box center [865, 83] width 72 height 30
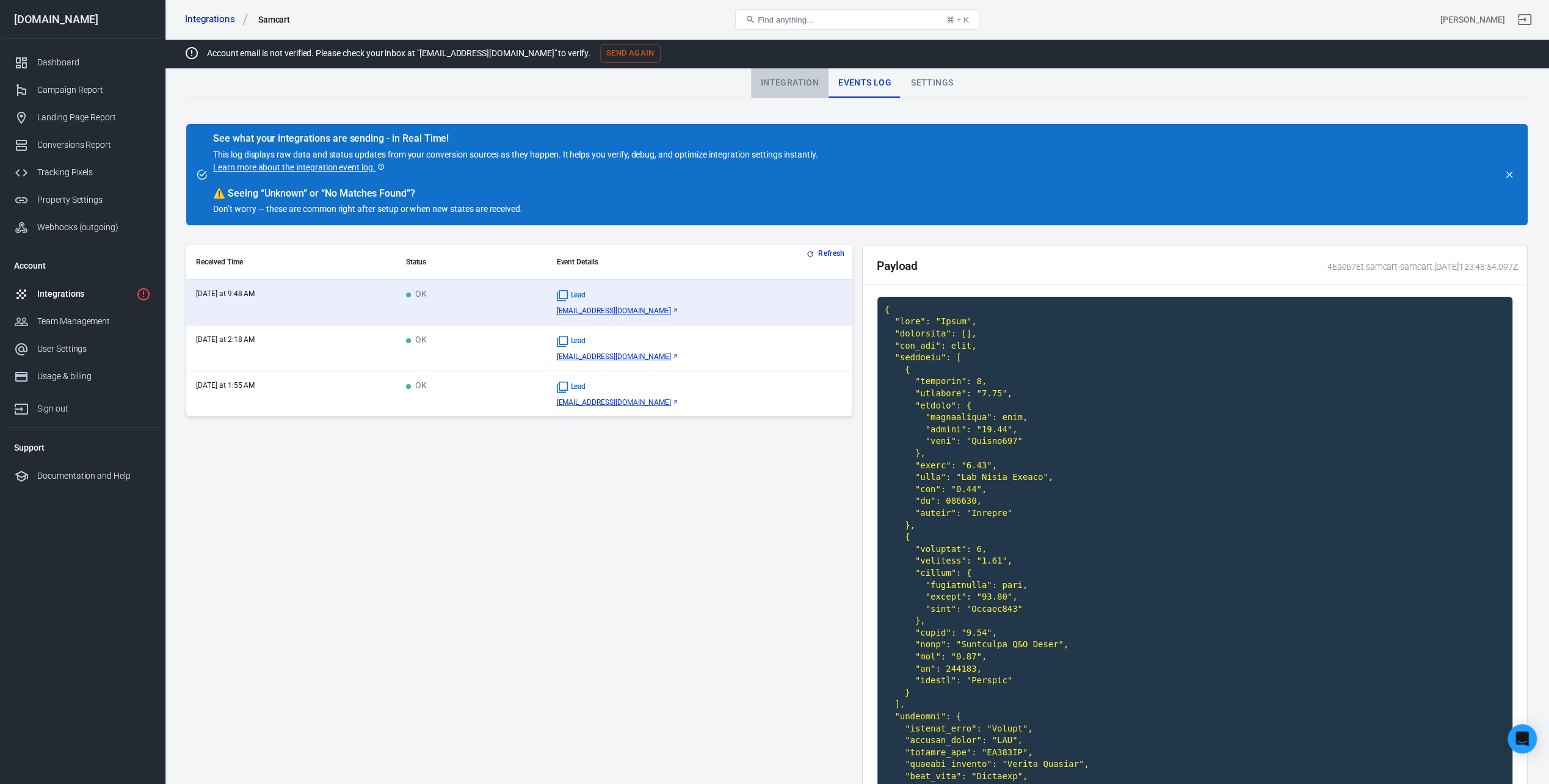
click at [819, 77] on div "Integration" at bounding box center [790, 83] width 77 height 30
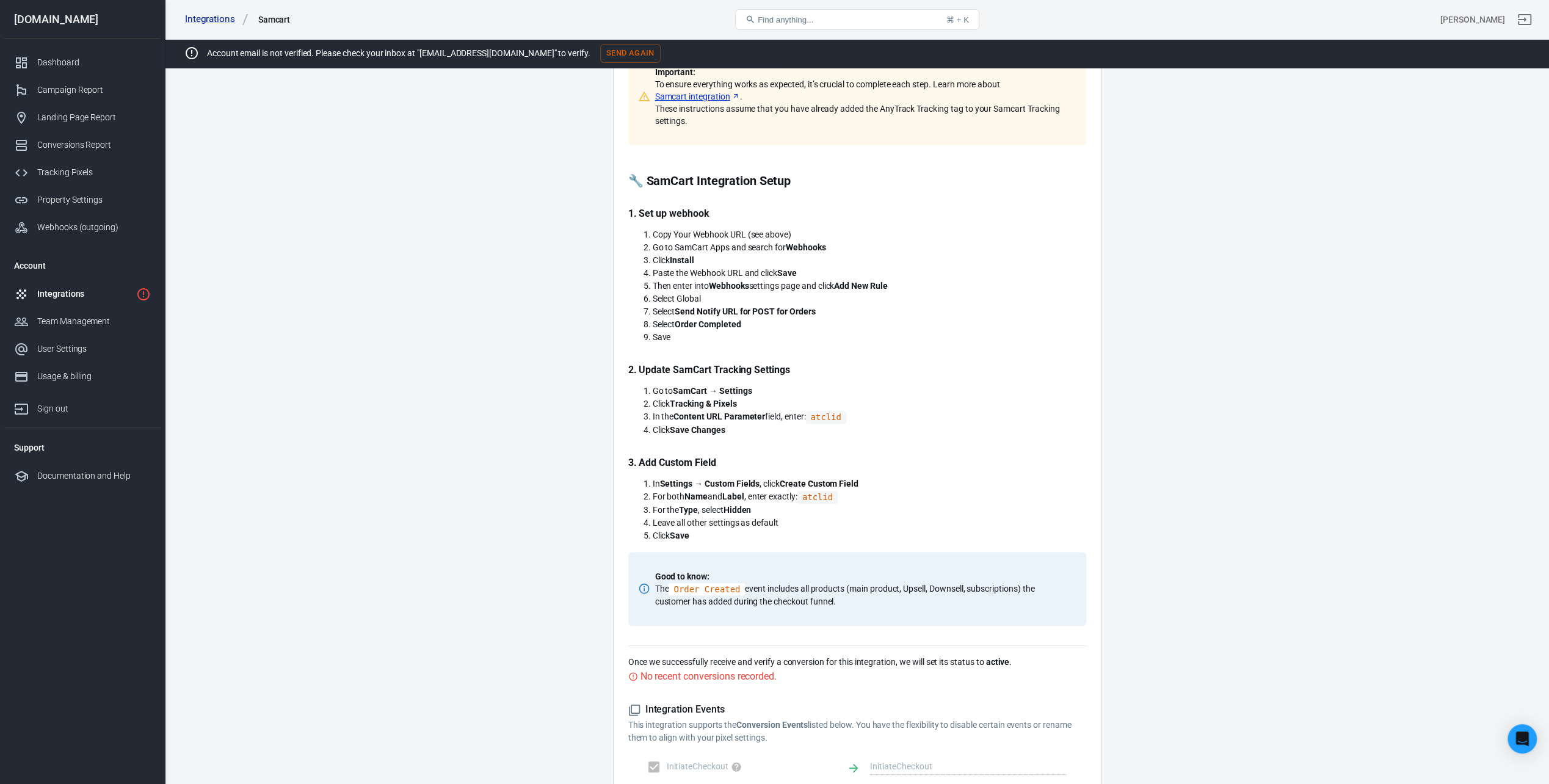
scroll to position [424, 0]
